Goal: Transaction & Acquisition: Obtain resource

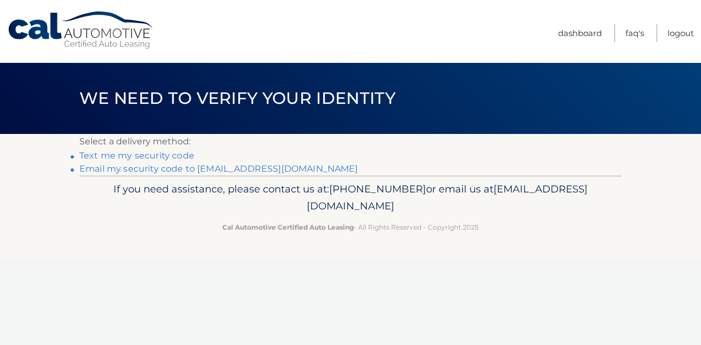
click at [103, 171] on link "Email my security code to [EMAIL_ADDRESS][DOMAIN_NAME]" at bounding box center [218, 169] width 279 height 10
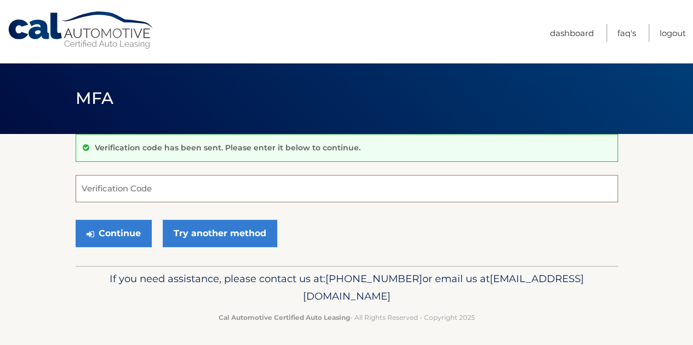
click at [115, 187] on input "Verification Code" at bounding box center [347, 188] width 542 height 27
click at [217, 183] on input "Verification Code" at bounding box center [347, 188] width 542 height 27
paste input "756879"
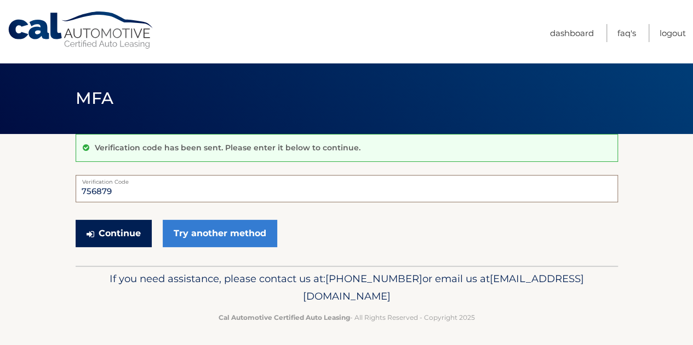
type input "756879"
click at [139, 235] on button "Continue" at bounding box center [114, 233] width 76 height 27
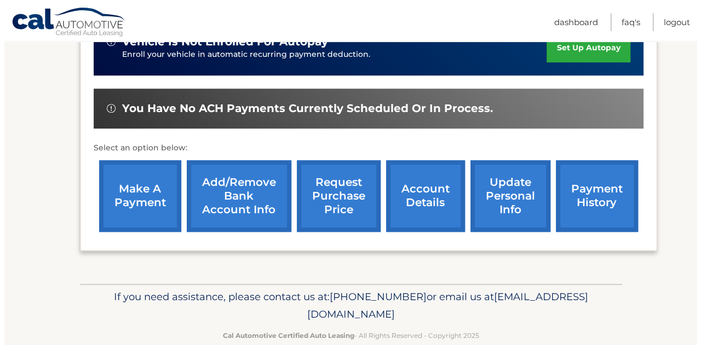
scroll to position [357, 0]
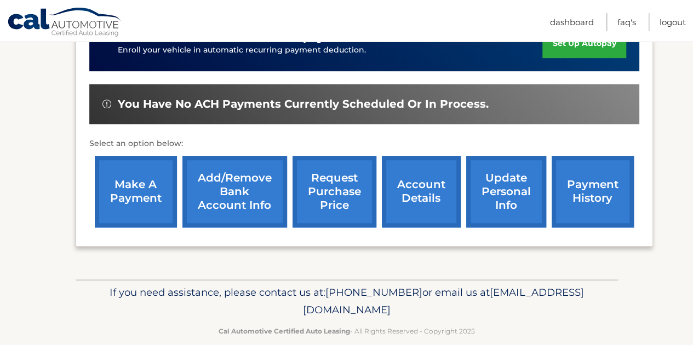
click at [354, 179] on link "request purchase price" at bounding box center [334, 192] width 84 height 72
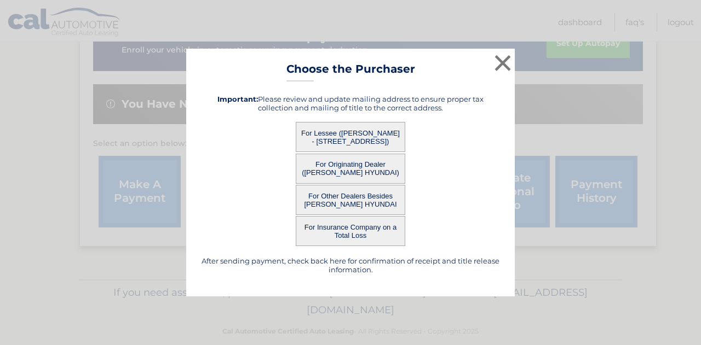
click at [342, 130] on button "For Lessee (DIANA BELDER - 1414 DOGWOOD LN, , HUNTINGTON VALLEY, PA 19006)" at bounding box center [351, 137] width 110 height 30
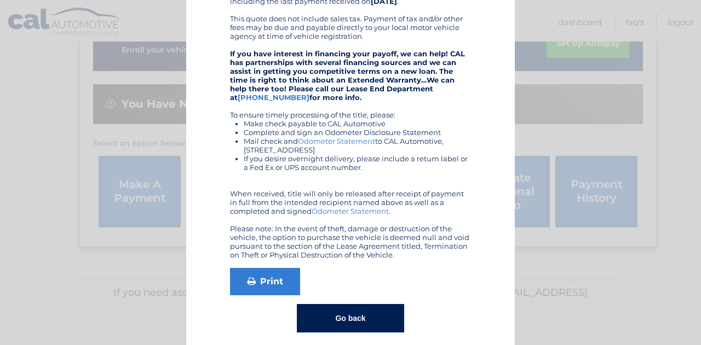
scroll to position [185, 0]
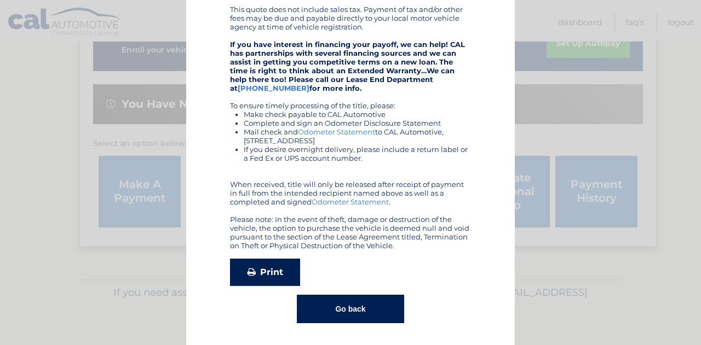
click at [272, 273] on link "Print" at bounding box center [265, 272] width 70 height 27
click at [338, 307] on button "Go back" at bounding box center [350, 309] width 107 height 28
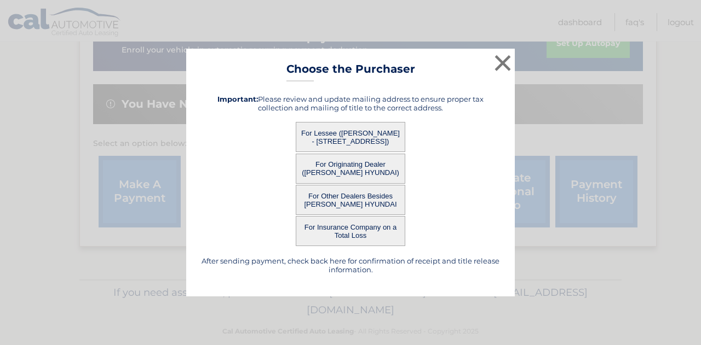
click at [365, 171] on button "For Originating Dealer (FRED BEANS HYUNDAI)" at bounding box center [351, 169] width 110 height 30
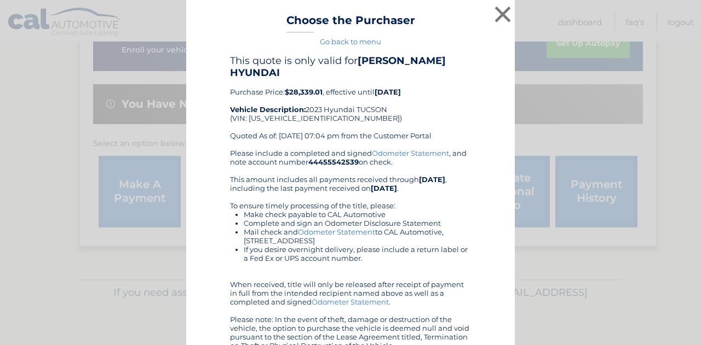
click at [366, 43] on link "Go back to menu" at bounding box center [350, 41] width 61 height 9
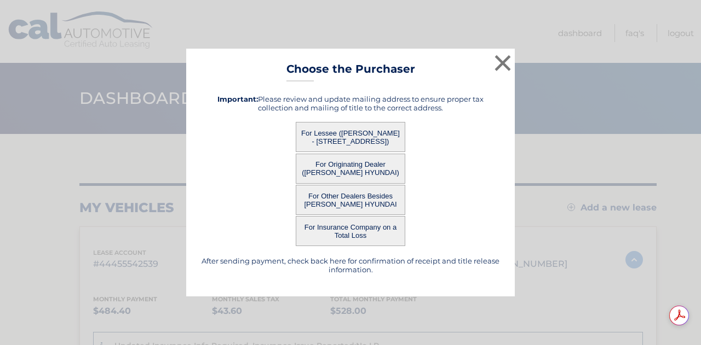
click at [349, 205] on button "For Other Dealers Besides FRED BEANS HYUNDAI" at bounding box center [351, 200] width 110 height 30
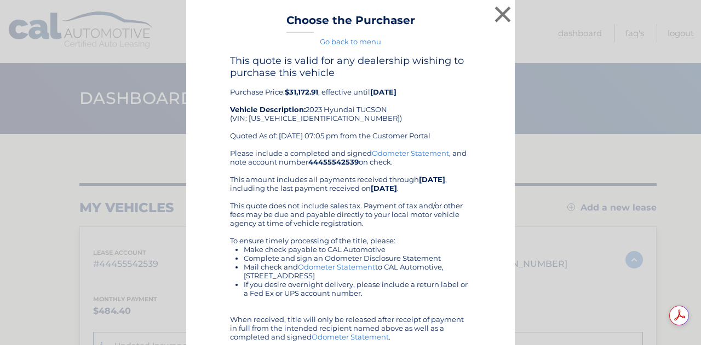
click at [446, 229] on div "Please include a completed and signed Odometer Statement , and note account num…" at bounding box center [350, 267] width 241 height 237
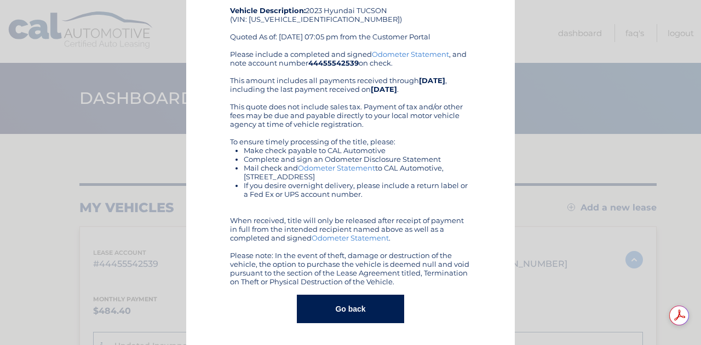
scroll to position [99, 0]
click at [348, 305] on button "Go back" at bounding box center [350, 309] width 107 height 28
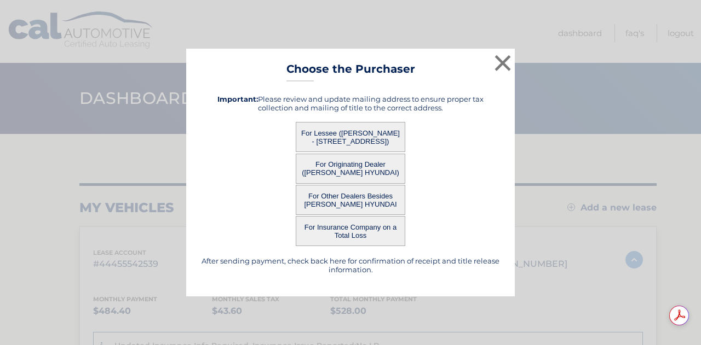
click at [347, 178] on button "For Originating Dealer (FRED BEANS HYUNDAI)" at bounding box center [351, 169] width 110 height 30
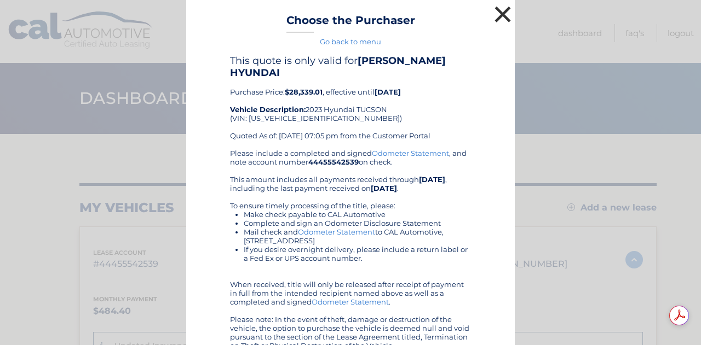
click at [497, 11] on button "×" at bounding box center [503, 14] width 22 height 22
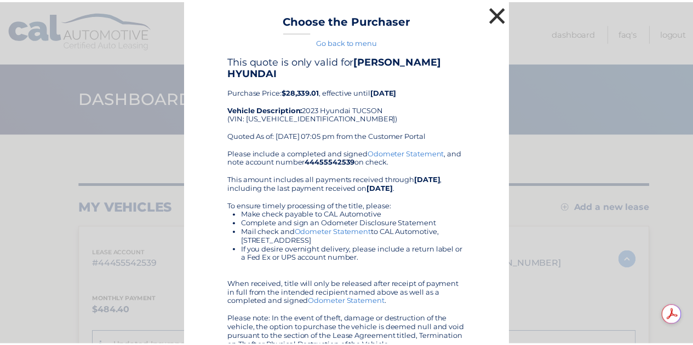
scroll to position [357, 0]
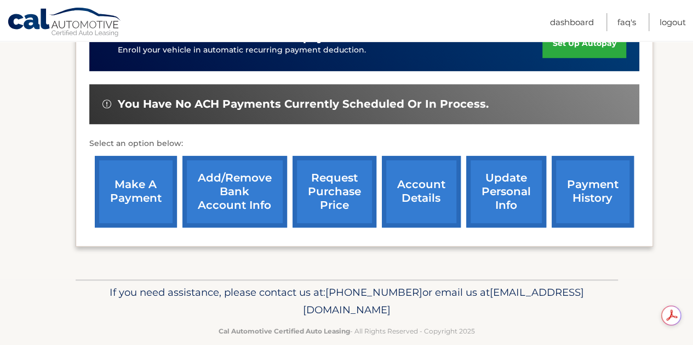
click at [403, 189] on link "account details" at bounding box center [421, 192] width 79 height 72
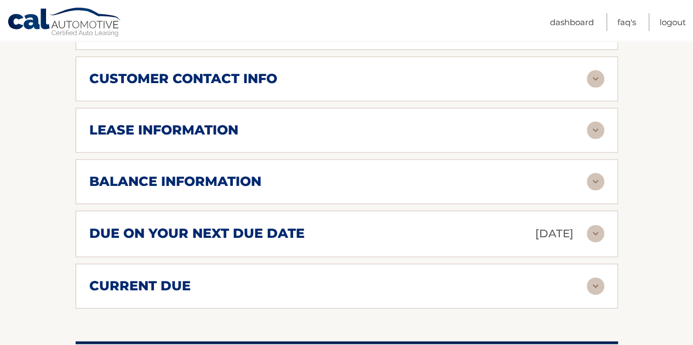
scroll to position [585, 0]
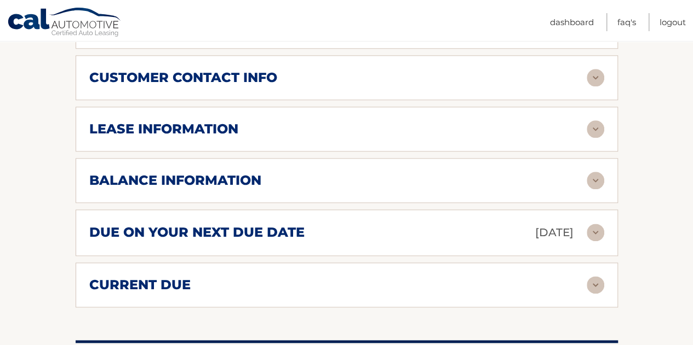
click at [595, 172] on img at bounding box center [595, 181] width 18 height 18
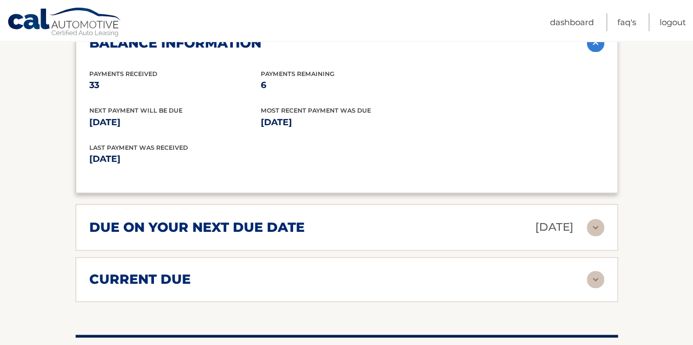
scroll to position [727, 0]
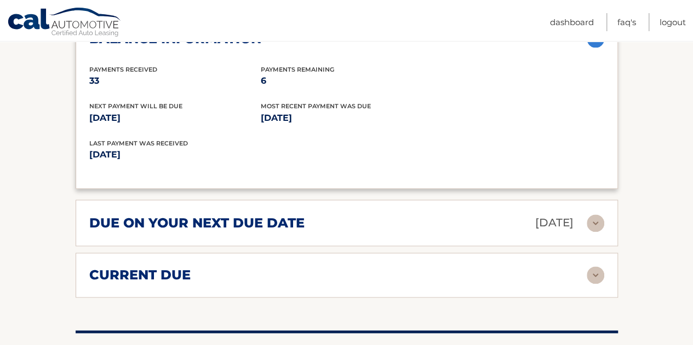
click at [597, 215] on img at bounding box center [595, 224] width 18 height 18
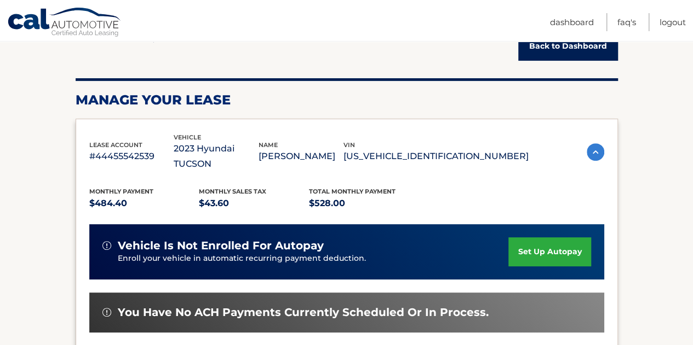
scroll to position [0, 0]
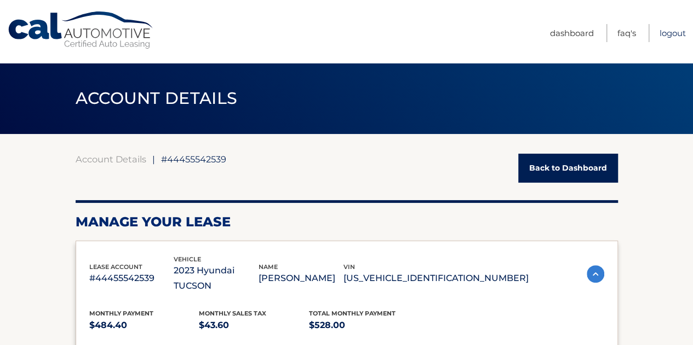
click at [670, 34] on link "Logout" at bounding box center [672, 33] width 26 height 18
